Goal: Task Accomplishment & Management: Use online tool/utility

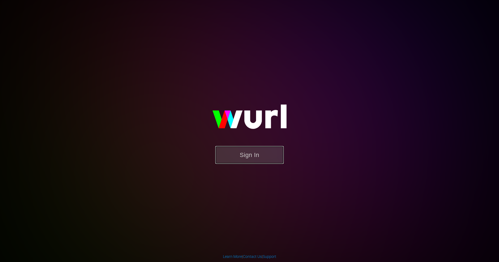
click at [250, 152] on button "Sign In" at bounding box center [249, 155] width 68 height 18
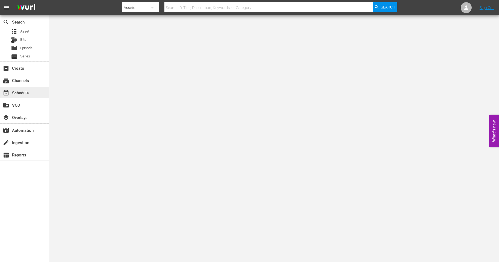
click at [25, 92] on div "event_available Schedule" at bounding box center [15, 91] width 31 height 5
click at [21, 79] on div "subscriptions Channels" at bounding box center [15, 79] width 31 height 5
click at [21, 80] on div "subscriptions Channels" at bounding box center [15, 79] width 31 height 5
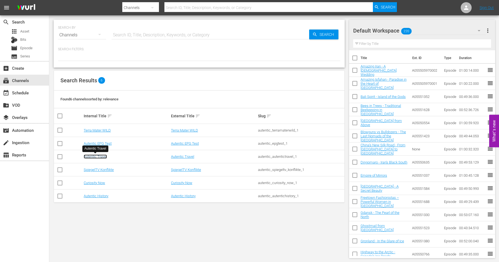
click at [102, 157] on link "Autentic Travel" at bounding box center [95, 157] width 23 height 4
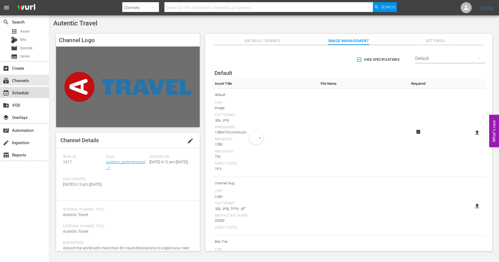
click at [28, 91] on div "event_available Schedule" at bounding box center [15, 91] width 31 height 5
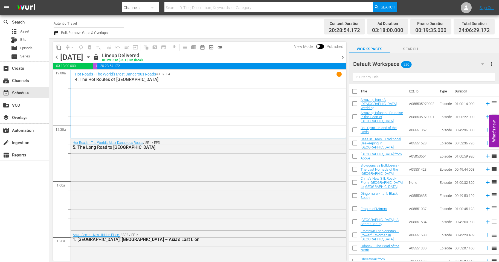
click at [482, 63] on icon "button" at bounding box center [482, 64] width 7 height 7
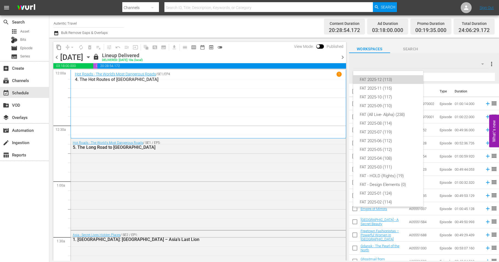
click at [380, 76] on div "FAT 2025-12 (113)" at bounding box center [388, 79] width 57 height 9
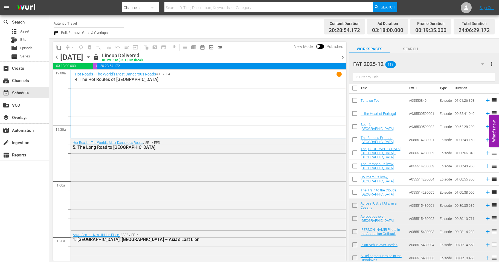
scroll to position [4, 0]
click at [194, 48] on span "calendar_view_week_outlined" at bounding box center [193, 47] width 5 height 5
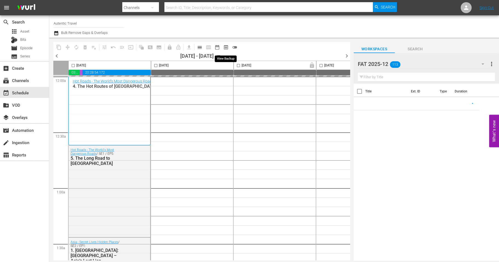
click at [216, 47] on span "date_range_outlined" at bounding box center [217, 47] width 5 height 5
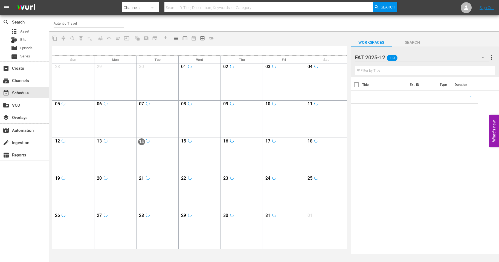
click at [208, 47] on div at bounding box center [199, 51] width 295 height 10
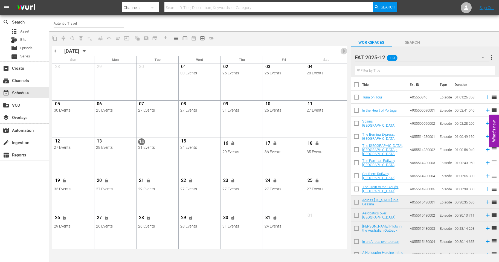
click at [344, 51] on span "chevron_right" at bounding box center [343, 51] width 7 height 7
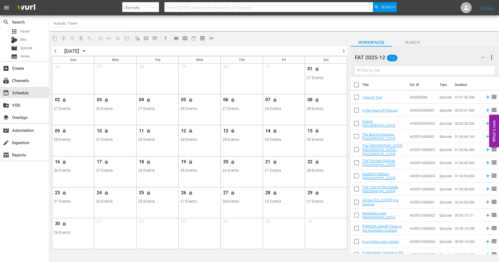
click at [343, 50] on span "chevron_right" at bounding box center [343, 51] width 7 height 7
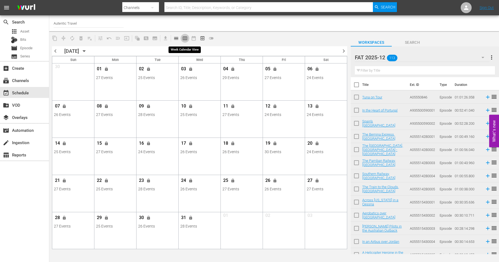
click at [183, 38] on span "calendar_view_week_outlined" at bounding box center [184, 38] width 5 height 5
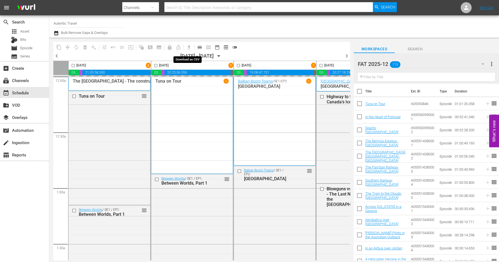
click at [183, 39] on div "content_copy compress autorenew_outlined delete_forever_outlined playlist_remov…" at bounding box center [197, 149] width 297 height 223
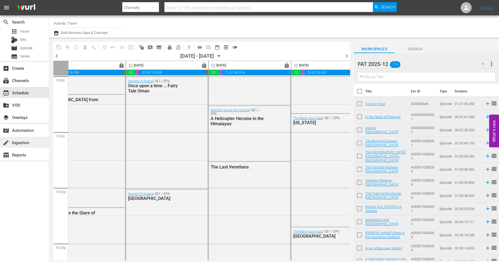
scroll to position [2348, 273]
